Goal: Task Accomplishment & Management: Use online tool/utility

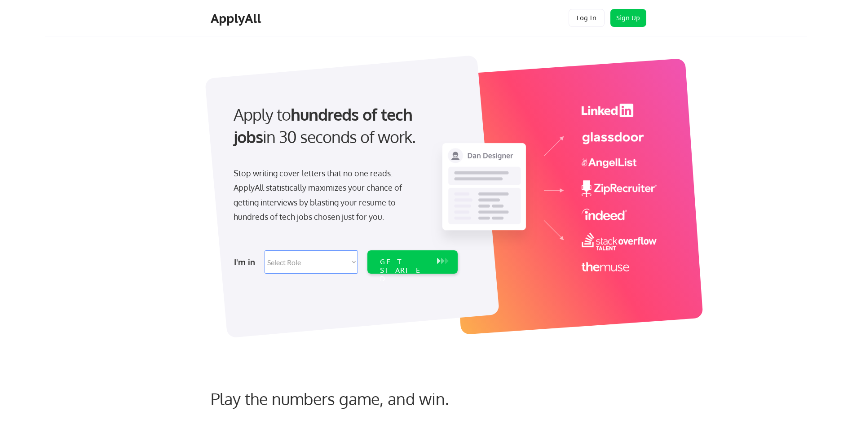
click at [330, 258] on select "Select Role Software Engineering Product Management Customer Success Sales UI/U…" at bounding box center [311, 262] width 93 height 23
select select ""it_security""
click at [265, 251] on select "Select Role Software Engineering Product Management Customer Success Sales UI/U…" at bounding box center [311, 262] width 93 height 23
select select ""it_security""
click at [402, 256] on div "GET STARTED" at bounding box center [403, 262] width 57 height 23
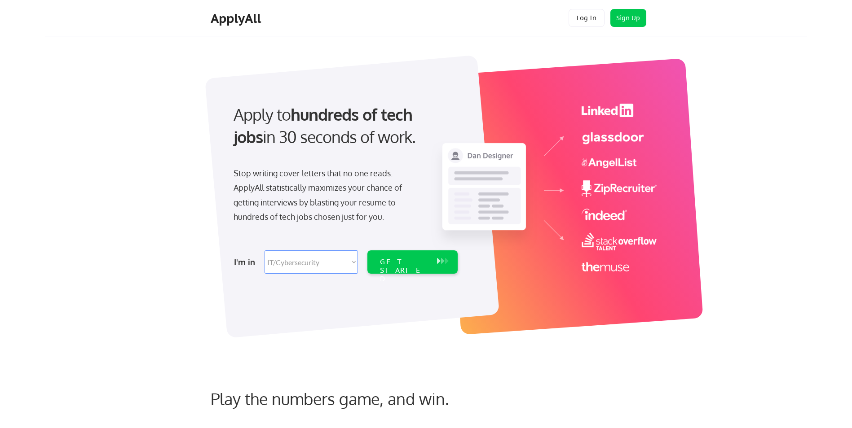
select select ""it_security""
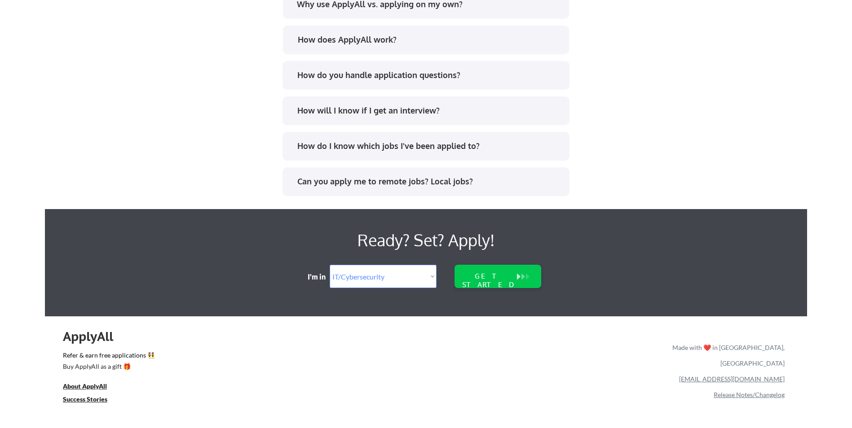
scroll to position [1727, 0]
